Goal: Information Seeking & Learning: Learn about a topic

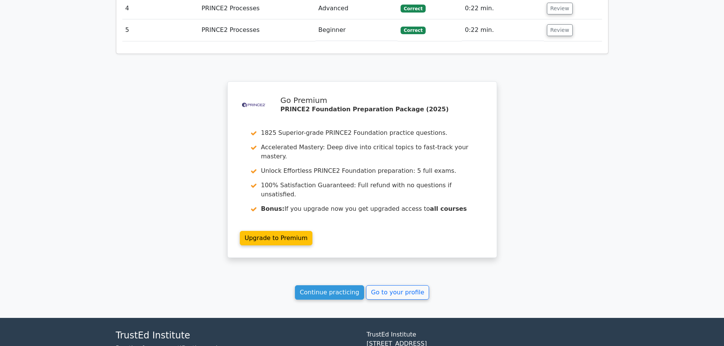
scroll to position [1095, 0]
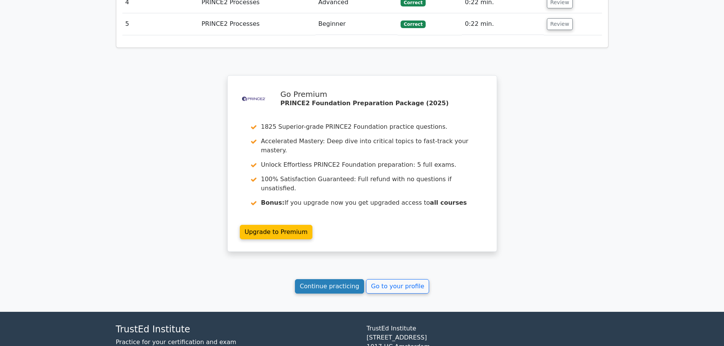
click at [307, 279] on link "Continue practicing" at bounding box center [330, 286] width 70 height 14
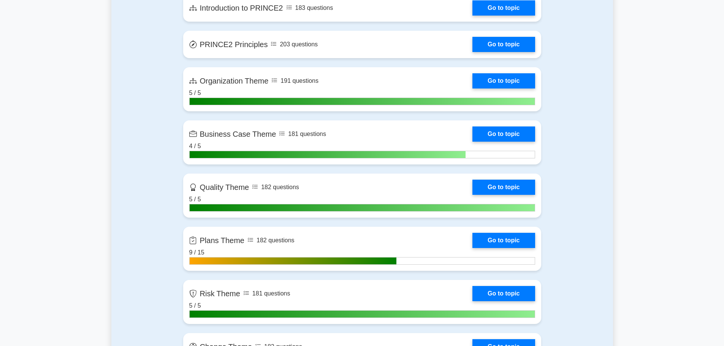
scroll to position [532, 0]
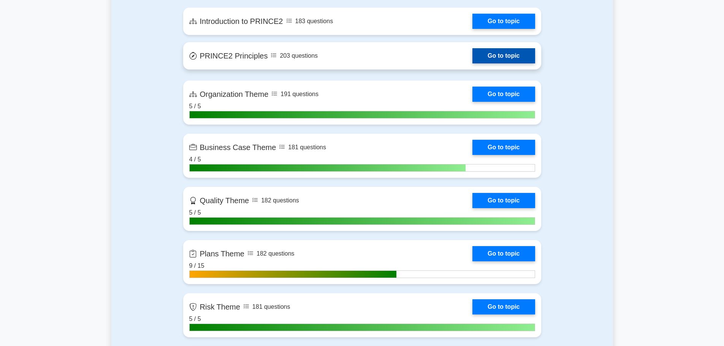
click at [483, 53] on link "Go to topic" at bounding box center [503, 55] width 62 height 15
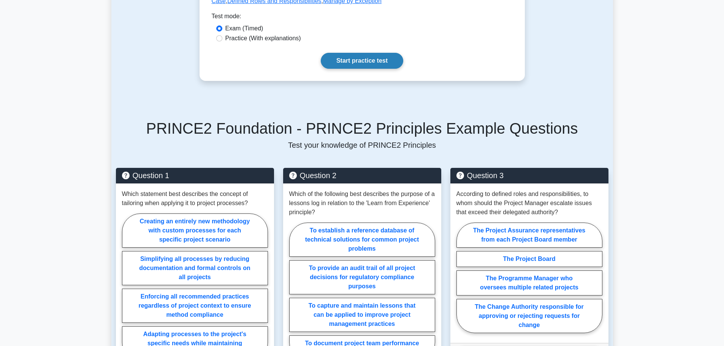
scroll to position [342, 0]
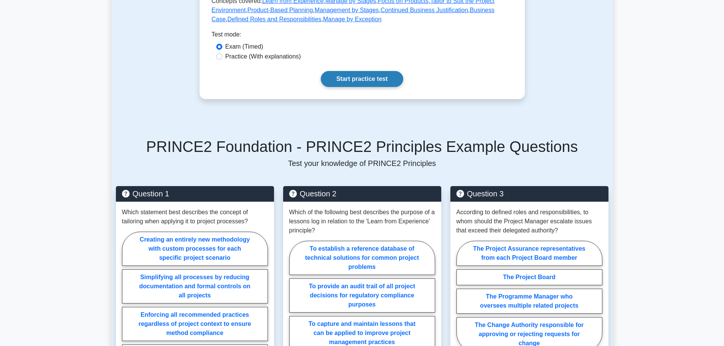
click at [364, 81] on link "Start practice test" at bounding box center [362, 79] width 82 height 16
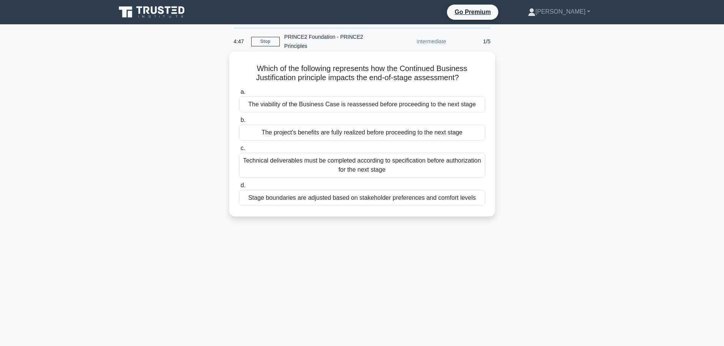
click at [349, 106] on div "The viability of the Business Case is reassessed before proceeding to the next …" at bounding box center [362, 105] width 246 height 16
click at [239, 95] on input "a. The viability of the Business Case is reassessed before proceeding to the ne…" at bounding box center [239, 92] width 0 height 5
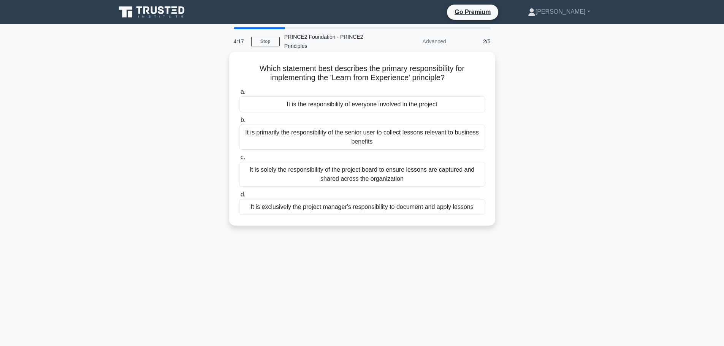
click at [348, 103] on div "It is the responsibility of everyone involved in the project" at bounding box center [362, 105] width 246 height 16
click at [239, 95] on input "a. It is the responsibility of everyone involved in the project" at bounding box center [239, 92] width 0 height 5
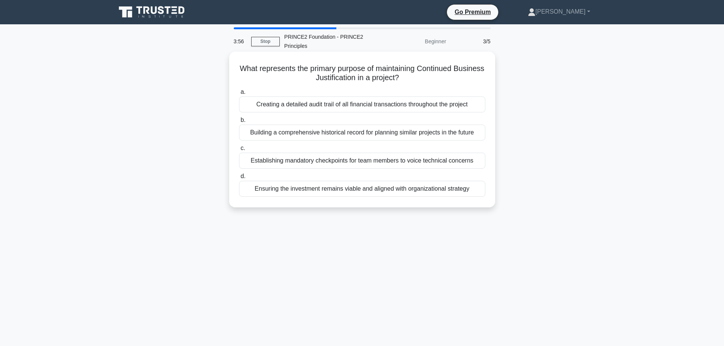
click at [338, 133] on div "Building a comprehensive historical record for planning similar projects in the…" at bounding box center [362, 133] width 246 height 16
click at [239, 123] on input "b. Building a comprehensive historical record for planning similar projects in …" at bounding box center [239, 120] width 0 height 5
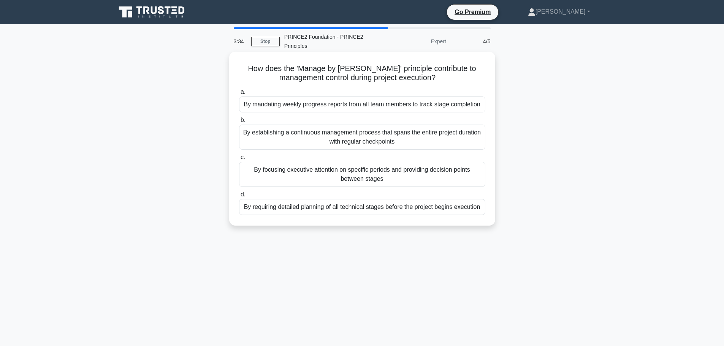
click at [339, 179] on div "By focusing executive attention on specific periods and providing decision poin…" at bounding box center [362, 174] width 246 height 25
click at [239, 160] on input "c. By focusing executive attention on specific periods and providing decision p…" at bounding box center [239, 157] width 0 height 5
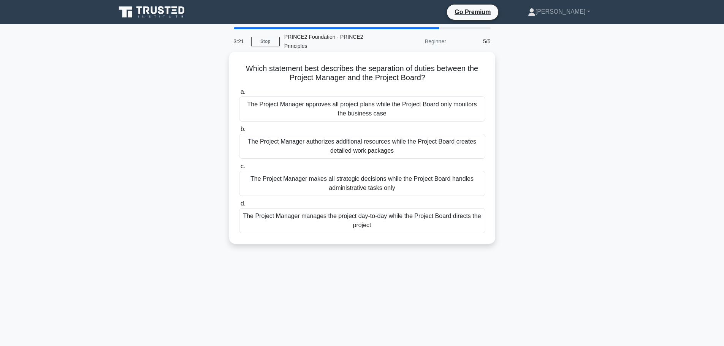
click at [326, 225] on div "The Project Manager manages the project day-to-day while the Project Board dire…" at bounding box center [362, 220] width 246 height 25
click at [239, 206] on input "d. The Project Manager manages the project day-to-day while the Project Board d…" at bounding box center [239, 203] width 0 height 5
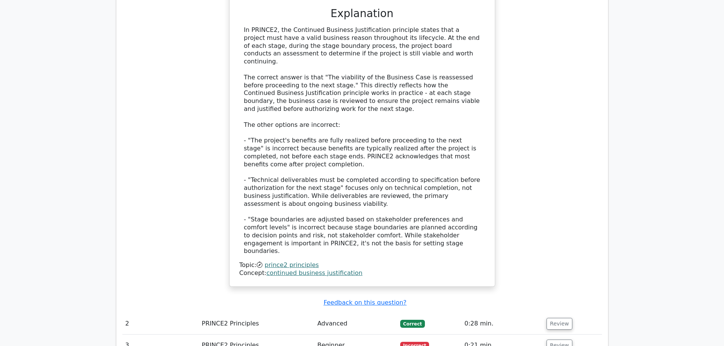
scroll to position [950, 0]
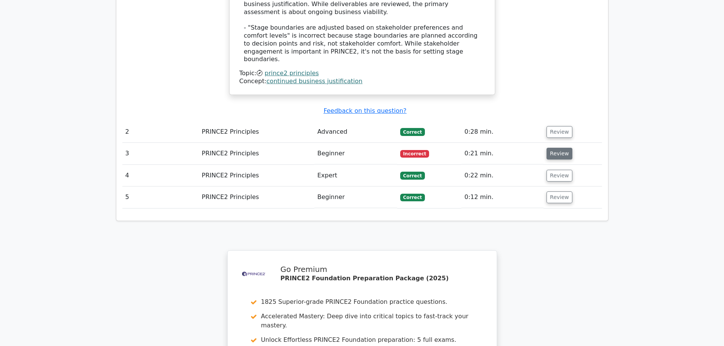
click at [562, 148] on button "Review" at bounding box center [560, 154] width 26 height 12
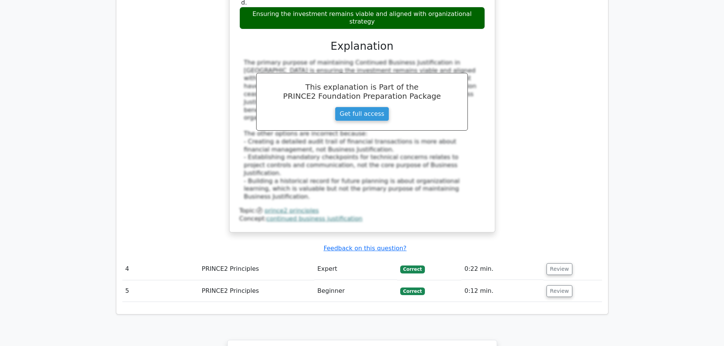
scroll to position [1459, 0]
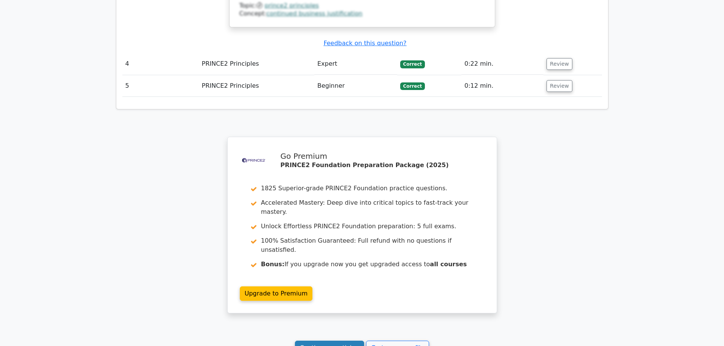
click at [315, 341] on link "Continue practicing" at bounding box center [330, 348] width 70 height 14
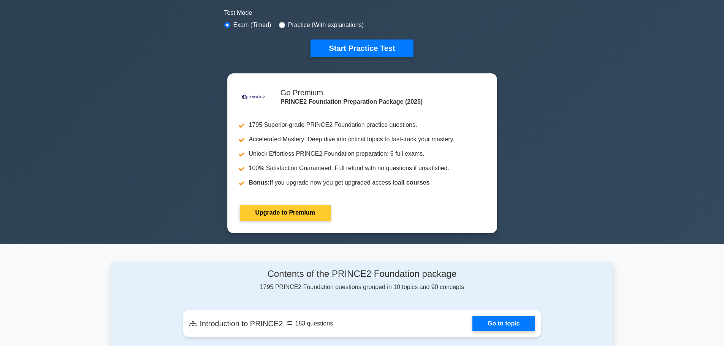
scroll to position [304, 0]
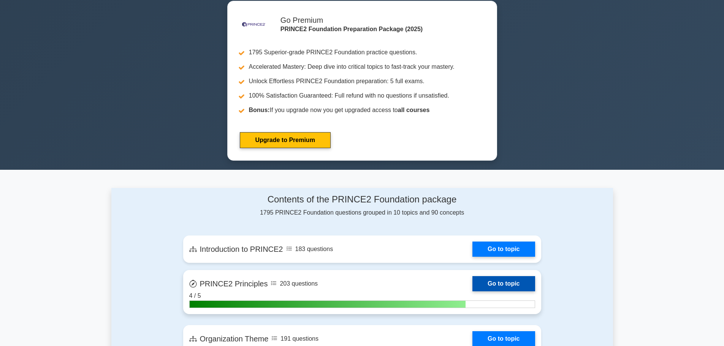
click at [493, 284] on link "Go to topic" at bounding box center [503, 283] width 62 height 15
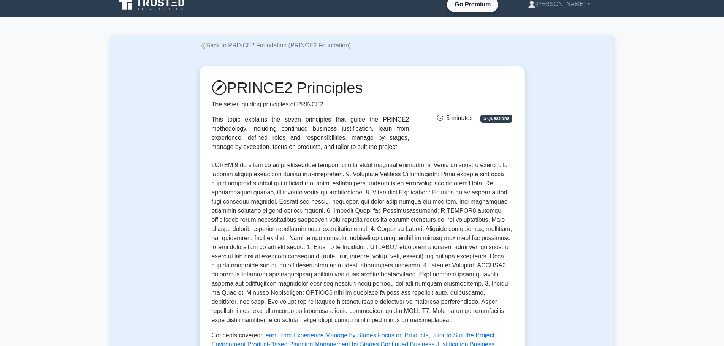
scroll to position [190, 0]
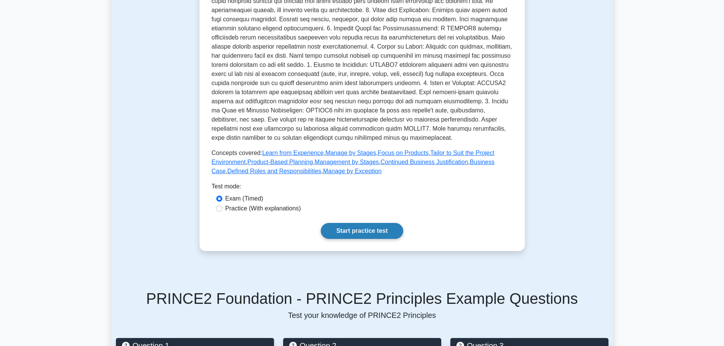
click at [342, 229] on link "Start practice test" at bounding box center [362, 231] width 82 height 16
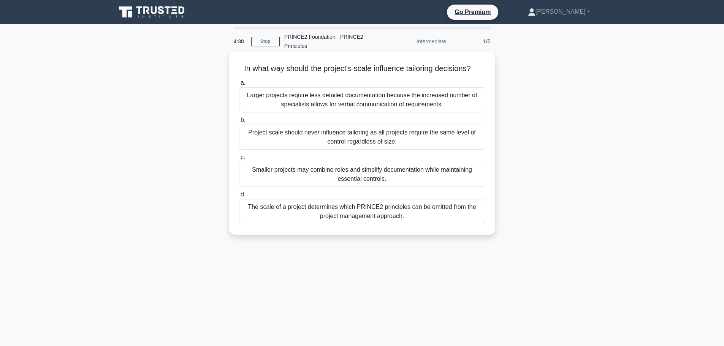
click at [312, 180] on div "Smaller projects may combine roles and simplify documentation while maintaining…" at bounding box center [362, 174] width 246 height 25
click at [239, 160] on input "c. Smaller projects may combine roles and simplify documentation while maintain…" at bounding box center [239, 157] width 0 height 5
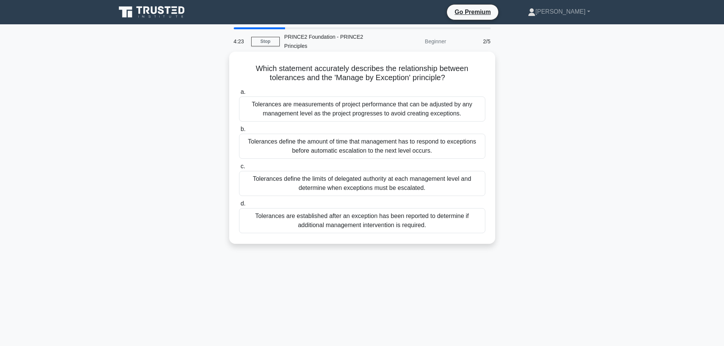
click at [289, 184] on div "Tolerances define the limits of delegated authority at each management level an…" at bounding box center [362, 183] width 246 height 25
click at [239, 169] on input "c. Tolerances define the limits of delegated authority at each management level…" at bounding box center [239, 166] width 0 height 5
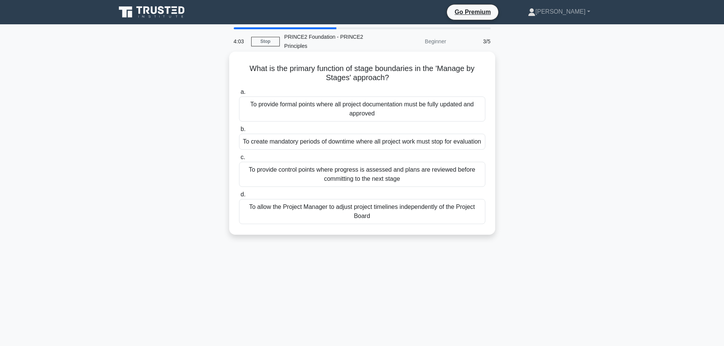
click at [328, 108] on div "To provide formal points where all project documentation must be fully updated …" at bounding box center [362, 109] width 246 height 25
click at [239, 95] on input "a. To provide formal points where all project documentation must be fully updat…" at bounding box center [239, 92] width 0 height 5
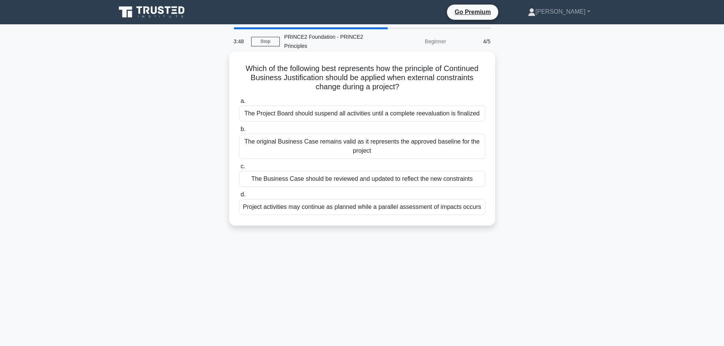
click at [315, 179] on div "The Business Case should be reviewed and updated to reflect the new constraints" at bounding box center [362, 179] width 246 height 16
click at [239, 169] on input "c. The Business Case should be reviewed and updated to reflect the new constrai…" at bounding box center [239, 166] width 0 height 5
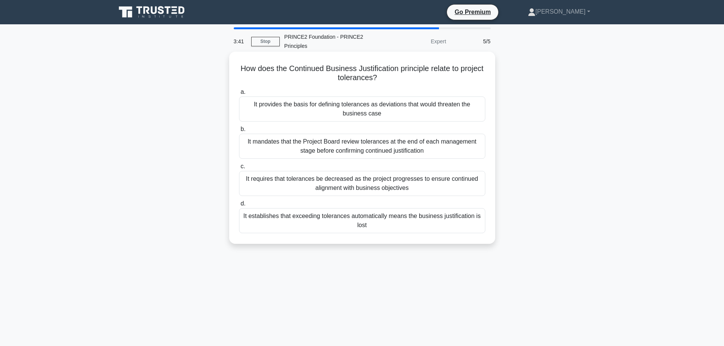
click at [330, 113] on div "It provides the basis for defining tolerances as deviations that would threaten…" at bounding box center [362, 109] width 246 height 25
click at [239, 95] on input "a. It provides the basis for defining tolerances as deviations that would threa…" at bounding box center [239, 92] width 0 height 5
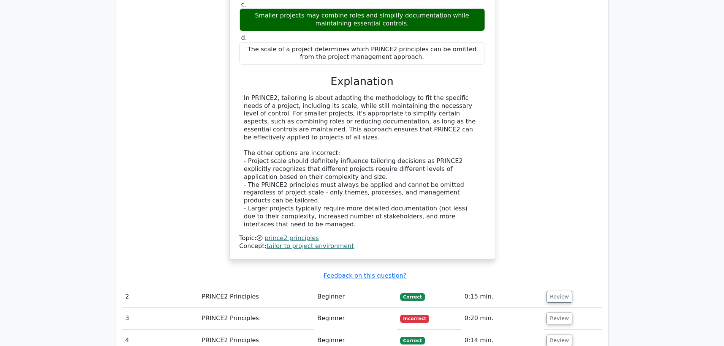
scroll to position [760, 0]
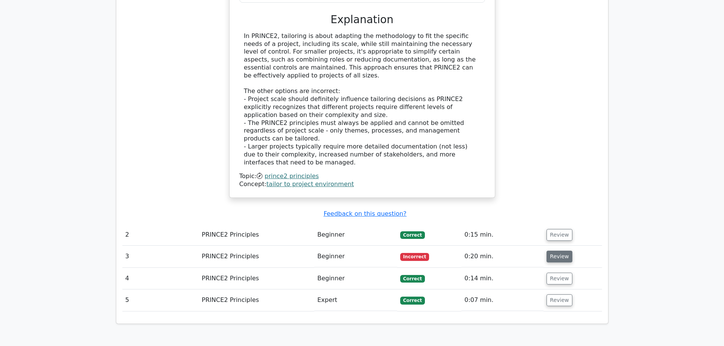
click at [559, 251] on button "Review" at bounding box center [560, 257] width 26 height 12
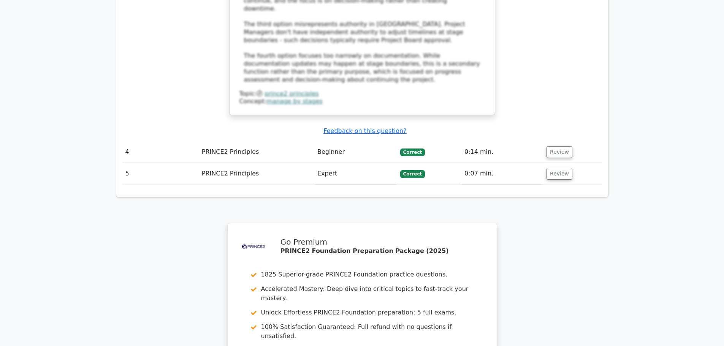
scroll to position [1406, 0]
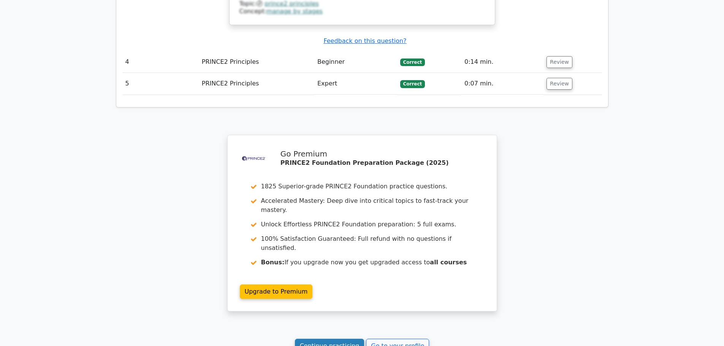
click at [329, 339] on link "Continue practicing" at bounding box center [330, 346] width 70 height 14
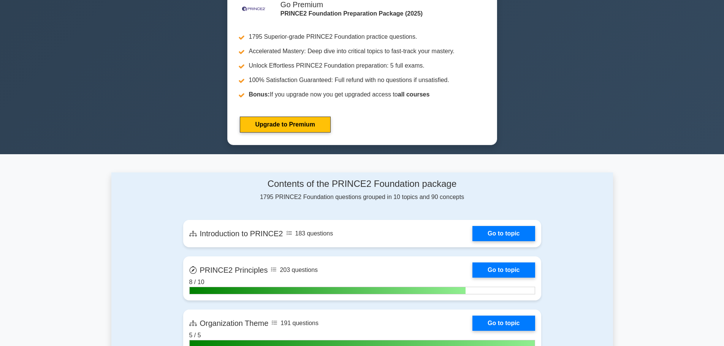
scroll to position [532, 0]
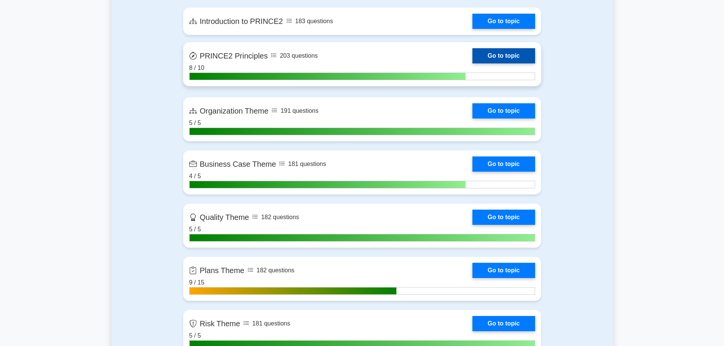
click at [507, 55] on link "Go to topic" at bounding box center [503, 55] width 62 height 15
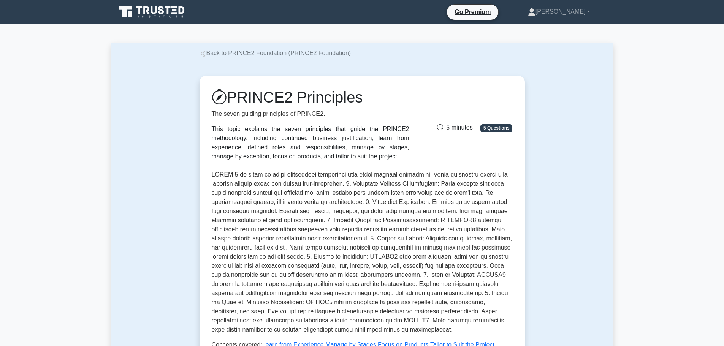
scroll to position [266, 0]
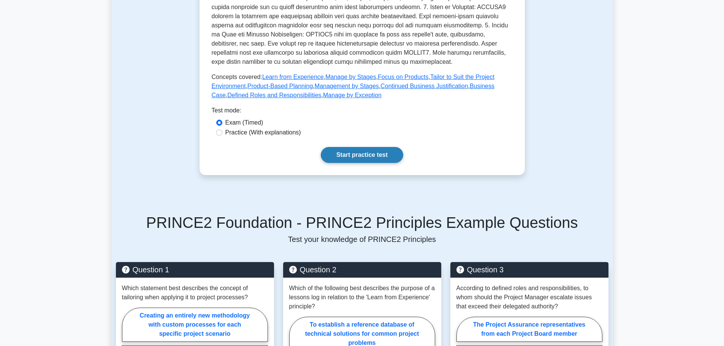
click at [372, 152] on link "Start practice test" at bounding box center [362, 155] width 82 height 16
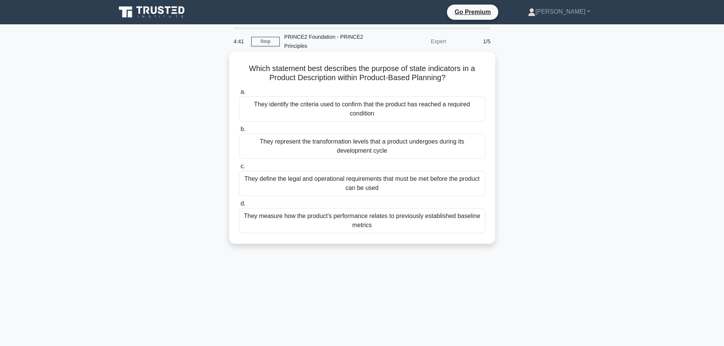
click at [344, 71] on h5 "Which statement best describes the purpose of state indicators in a Product Des…" at bounding box center [362, 73] width 248 height 19
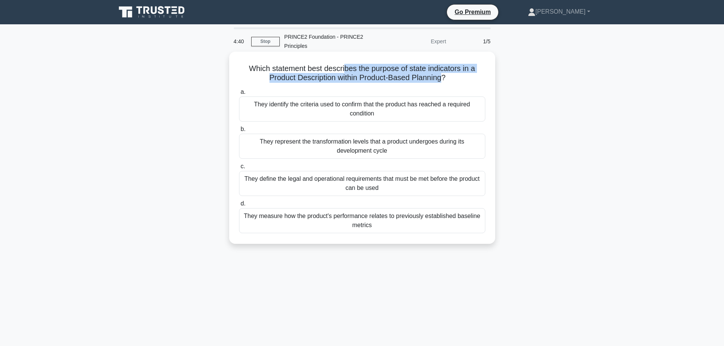
drag, startPoint x: 346, startPoint y: 70, endPoint x: 479, endPoint y: 82, distance: 134.0
click at [453, 82] on h5 "Which statement best describes the purpose of state indicators in a Product Des…" at bounding box center [362, 73] width 248 height 19
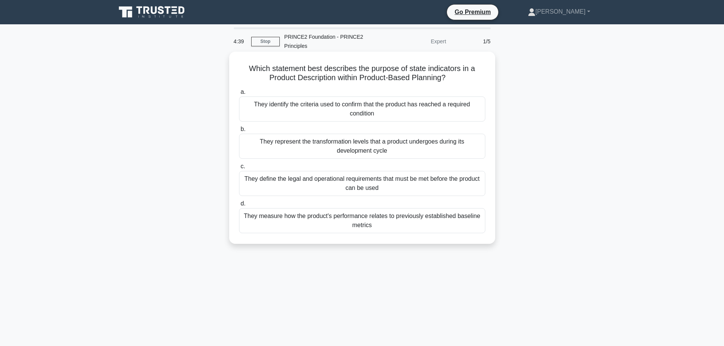
click at [474, 81] on h5 "Which statement best describes the purpose of state indicators in a Product Des…" at bounding box center [362, 73] width 248 height 19
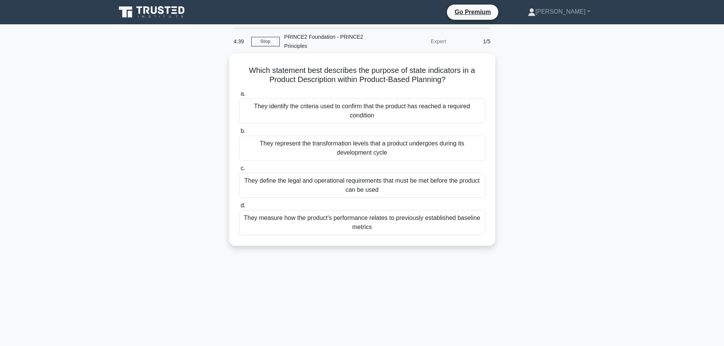
drag, startPoint x: 462, startPoint y: 81, endPoint x: 217, endPoint y: 84, distance: 245.5
click at [217, 84] on div "Which statement best describes the purpose of state indicators in a Product Des…" at bounding box center [362, 154] width 502 height 201
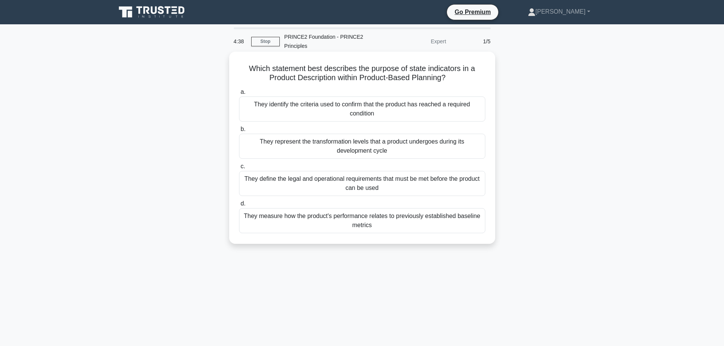
click at [252, 80] on h5 "Which statement best describes the purpose of state indicators in a Product Des…" at bounding box center [362, 73] width 248 height 19
click at [291, 151] on div "They represent the transformation levels that a product undergoes during its de…" at bounding box center [362, 146] width 246 height 25
click at [239, 132] on input "b. They represent the transformation levels that a product undergoes during its…" at bounding box center [239, 129] width 0 height 5
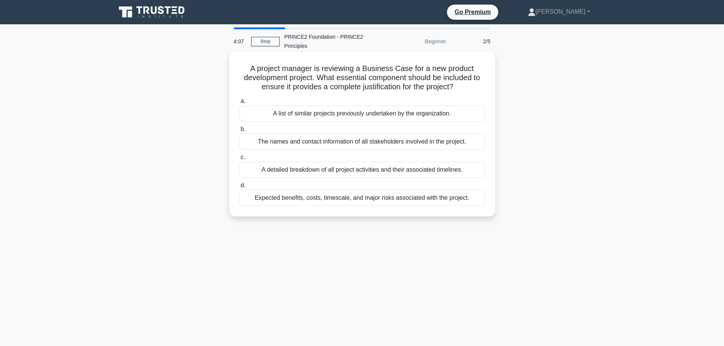
click at [318, 200] on div "Expected benefits, costs, timescale, and major risks associated with the projec…" at bounding box center [362, 198] width 246 height 16
click at [239, 188] on input "d. Expected benefits, costs, timescale, and major risks associated with the pro…" at bounding box center [239, 185] width 0 height 5
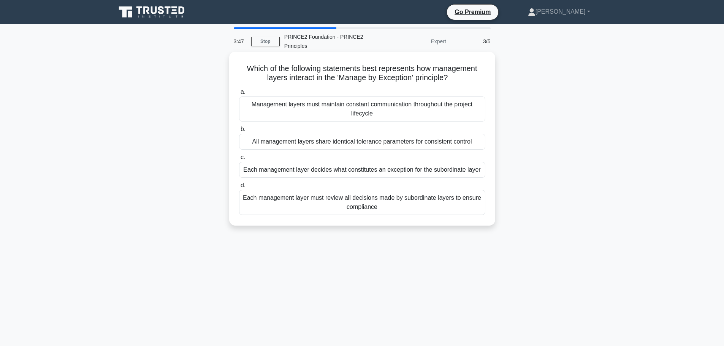
click at [329, 172] on div "Each management layer decides what constitutes an exception for the subordinate…" at bounding box center [362, 170] width 246 height 16
click at [239, 160] on input "c. Each management layer decides what constitutes an exception for the subordin…" at bounding box center [239, 157] width 0 height 5
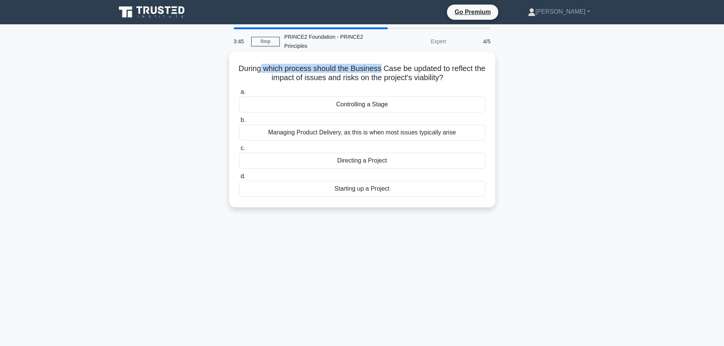
drag, startPoint x: 266, startPoint y: 70, endPoint x: 387, endPoint y: 70, distance: 120.9
click at [387, 70] on h5 "During which process should the Business Case be updated to reflect the impact …" at bounding box center [362, 73] width 248 height 19
click at [376, 81] on h5 "During which process should the Business Case be updated to reflect the impact …" at bounding box center [362, 73] width 248 height 19
click at [363, 103] on div "Controlling a Stage" at bounding box center [362, 105] width 246 height 16
click at [239, 95] on input "a. Controlling a Stage" at bounding box center [239, 92] width 0 height 5
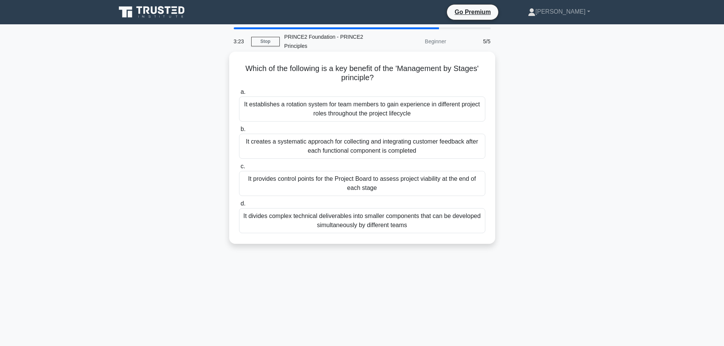
click at [392, 190] on div "It provides control points for the Project Board to assess project viability at…" at bounding box center [362, 183] width 246 height 25
click at [239, 169] on input "c. It provides control points for the Project Board to assess project viability…" at bounding box center [239, 166] width 0 height 5
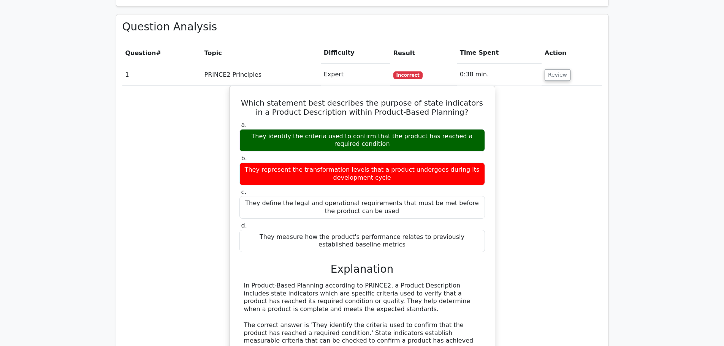
scroll to position [494, 0]
